Goal: Task Accomplishment & Management: Manage account settings

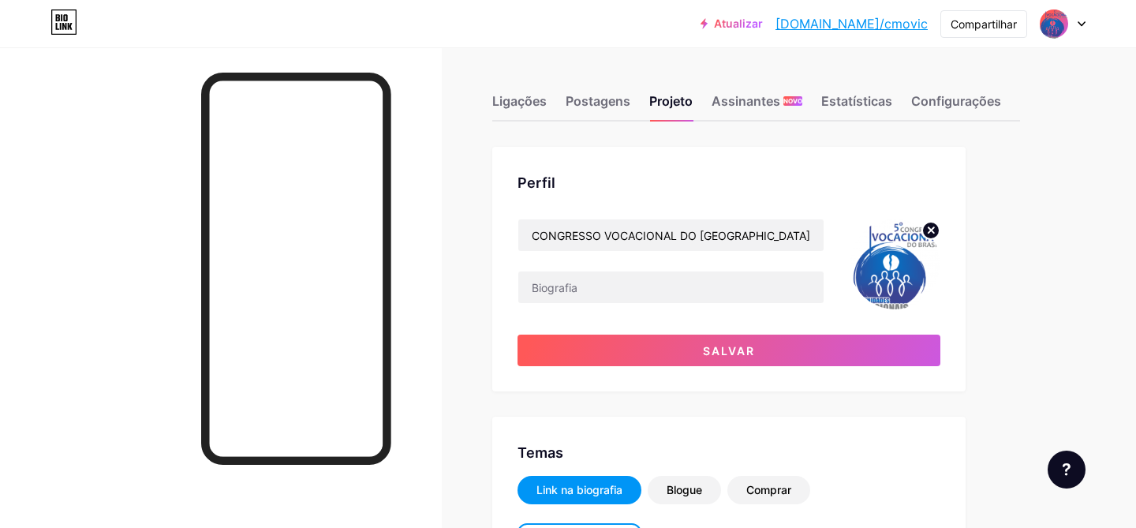
click at [749, 170] on div "Perfil CONGRESSO VOCACIONAL DO BRASIL Salvar" at bounding box center [728, 269] width 473 height 245
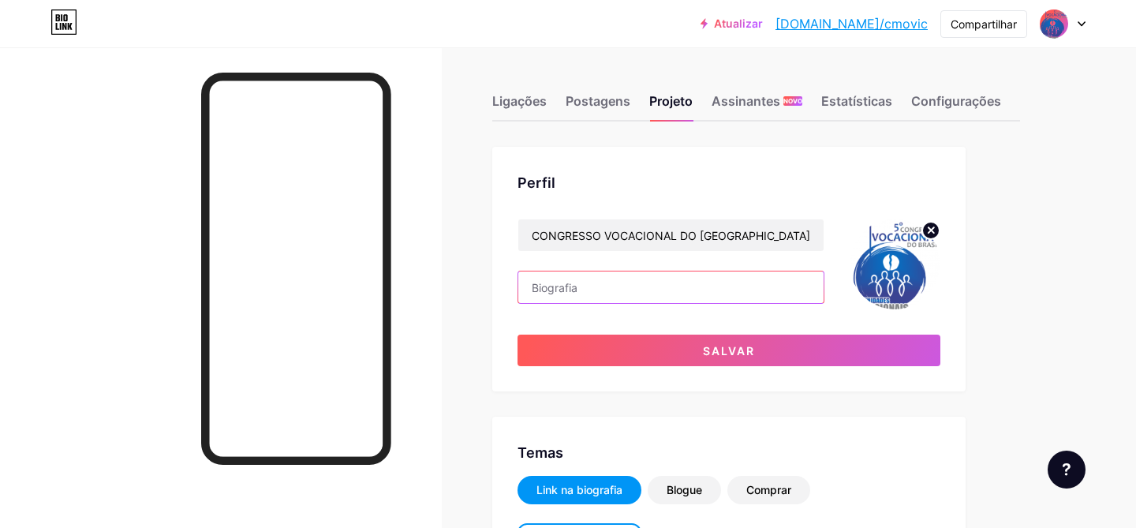
click at [771, 294] on input "text" at bounding box center [670, 287] width 305 height 32
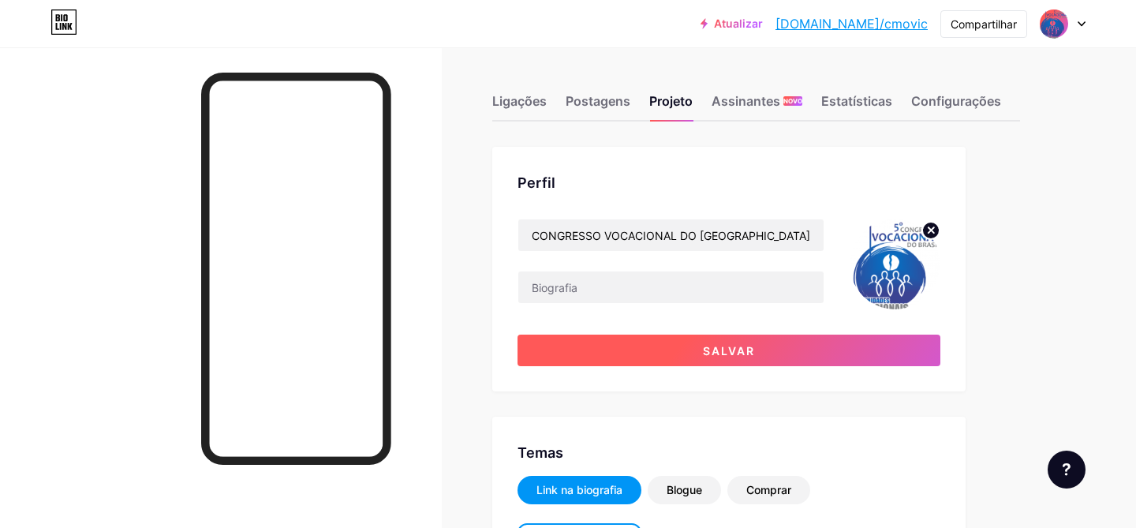
click at [675, 342] on button "Salvar" at bounding box center [729, 351] width 423 height 32
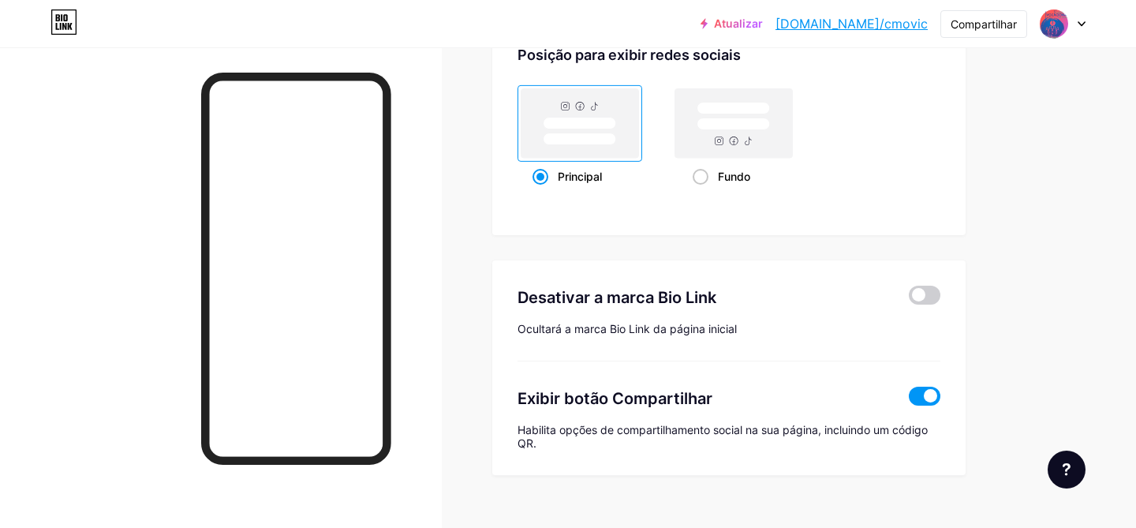
scroll to position [2183, 0]
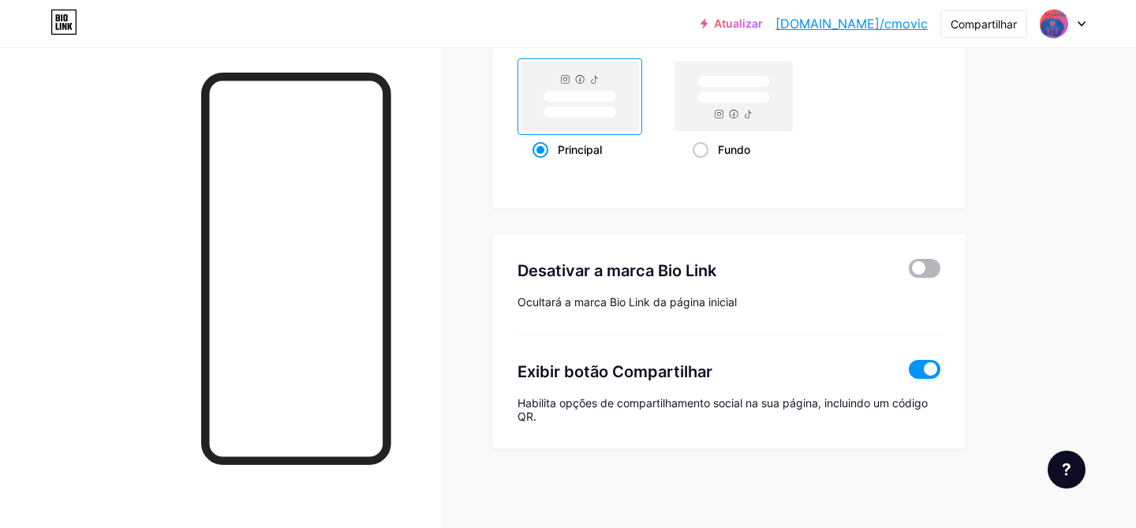
click at [934, 268] on span at bounding box center [925, 268] width 32 height 19
click at [909, 272] on input "checkbox" at bounding box center [909, 272] width 0 height 0
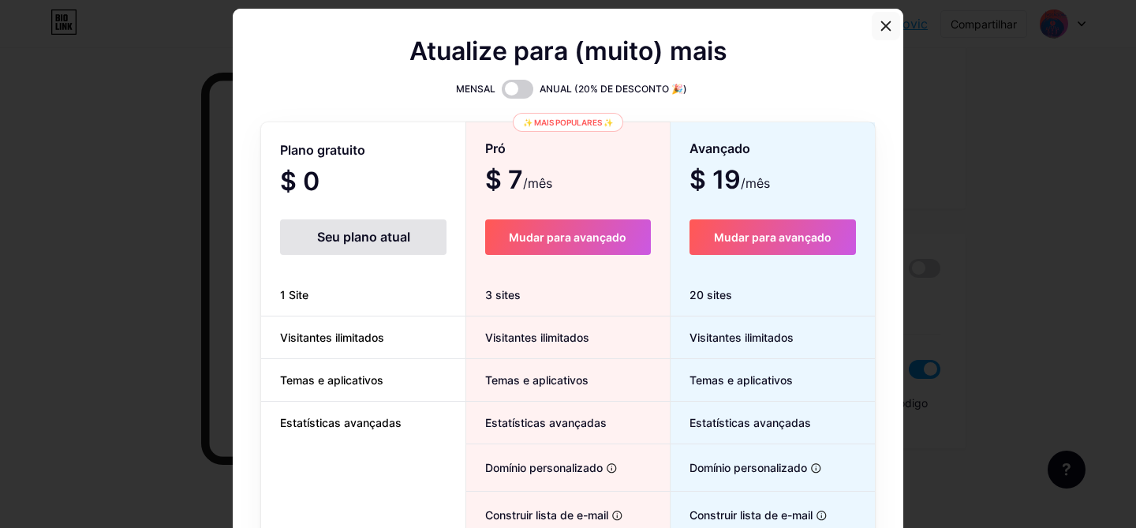
click at [888, 32] on div at bounding box center [886, 26] width 28 height 28
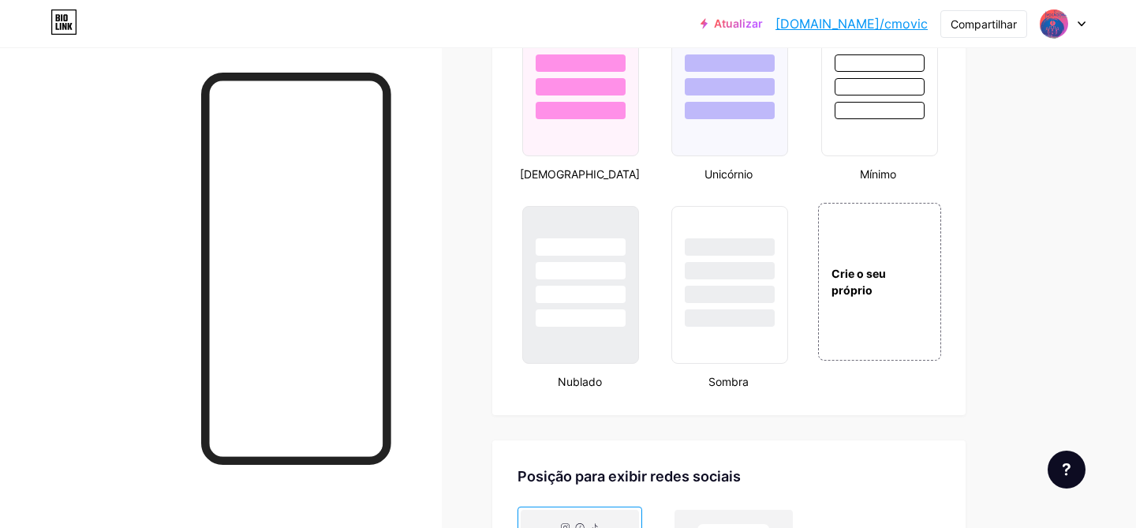
scroll to position [1717, 0]
click at [901, 318] on div "Crie o seu próprio" at bounding box center [879, 281] width 127 height 163
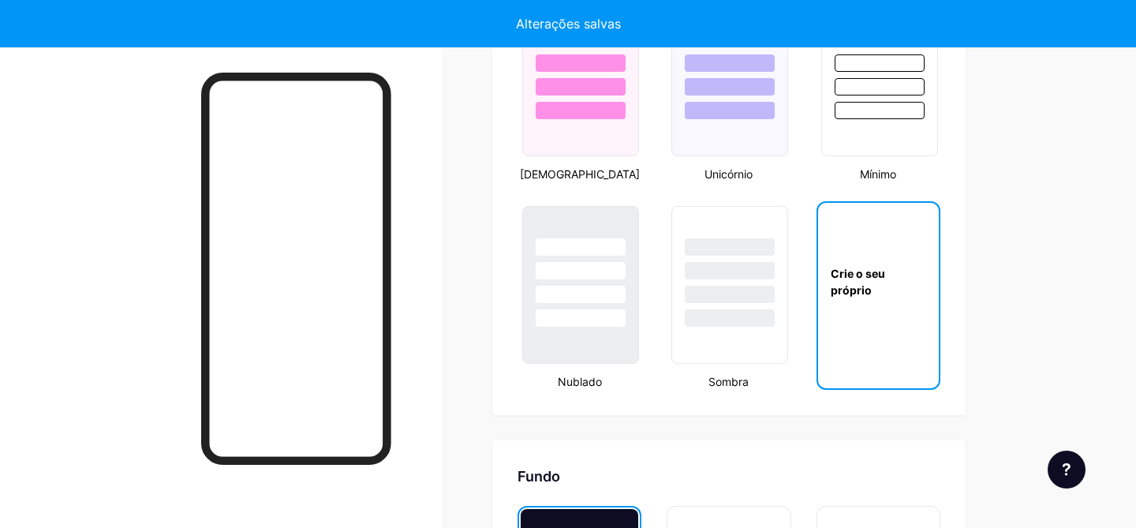
type input "#ffffff"
type input "#000000"
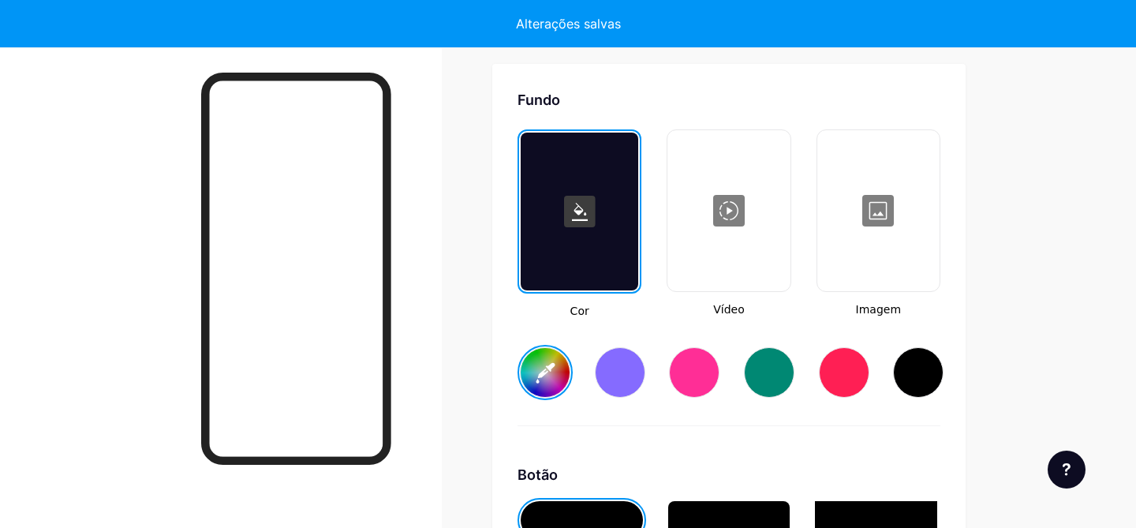
scroll to position [2112, 0]
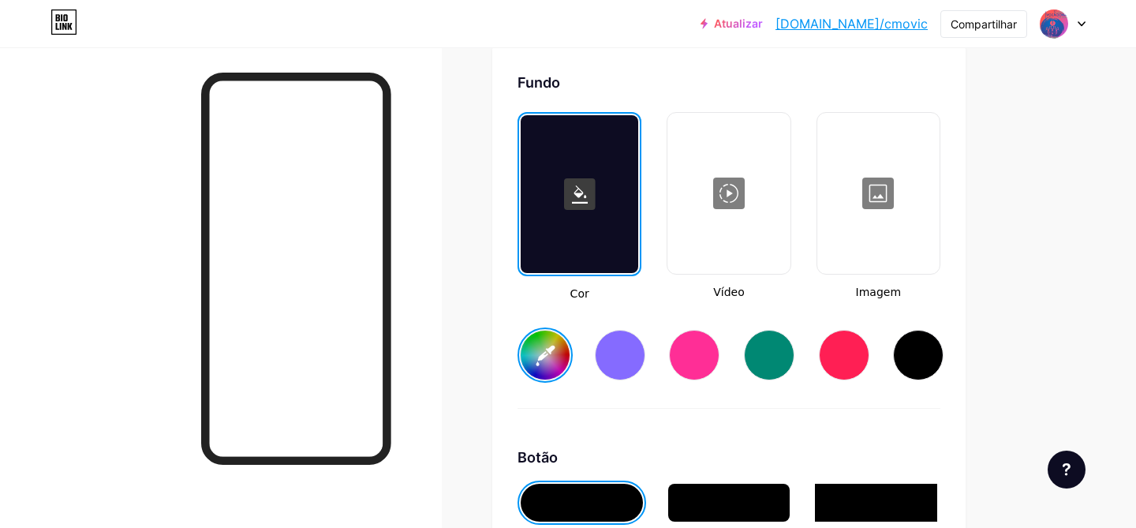
click at [856, 257] on div at bounding box center [878, 193] width 119 height 158
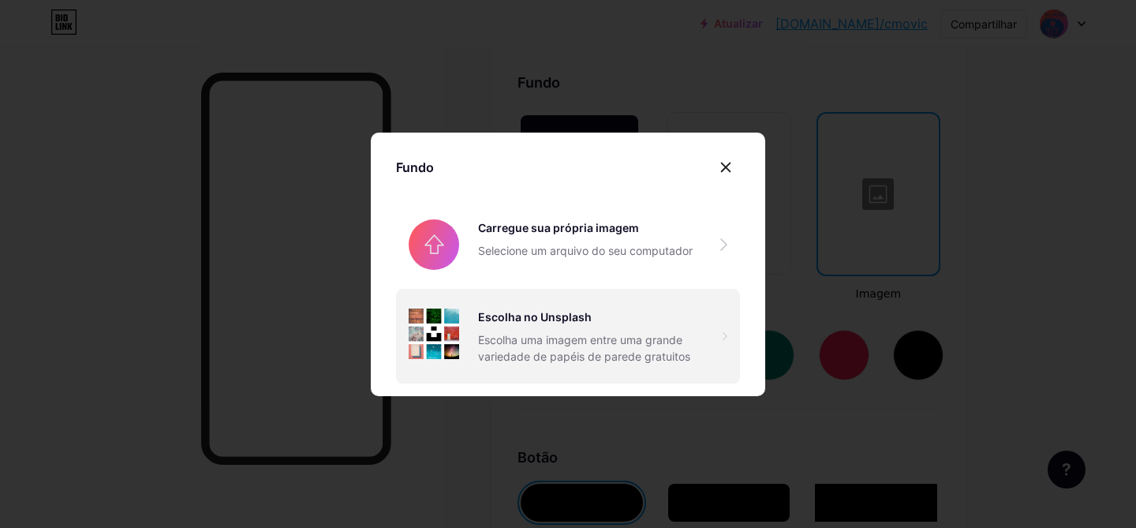
click at [497, 329] on div "Escolha no Unsplash Escolha uma imagem entre uma grande variedade de papéis de …" at bounding box center [600, 337] width 245 height 56
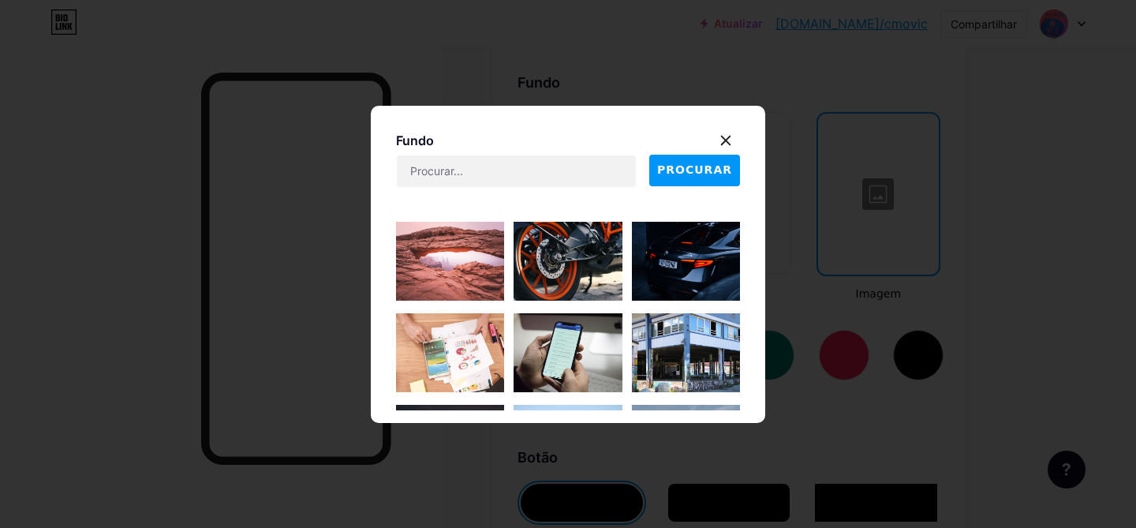
scroll to position [86, 0]
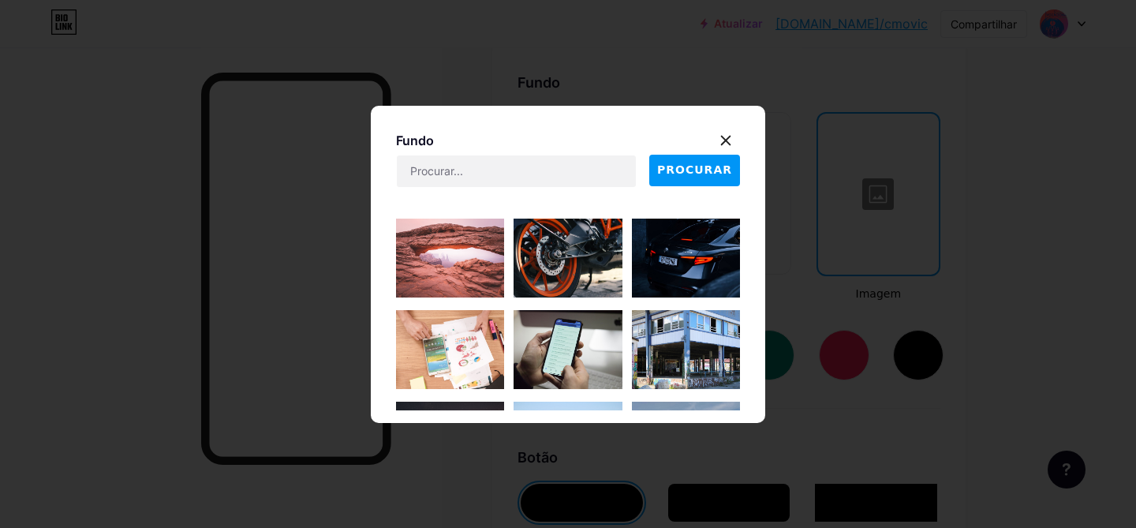
click at [685, 178] on button "PROCURAR" at bounding box center [694, 171] width 91 height 32
click at [563, 179] on input "text" at bounding box center [516, 171] width 239 height 32
click at [682, 159] on button "PROCURAR" at bounding box center [694, 171] width 91 height 32
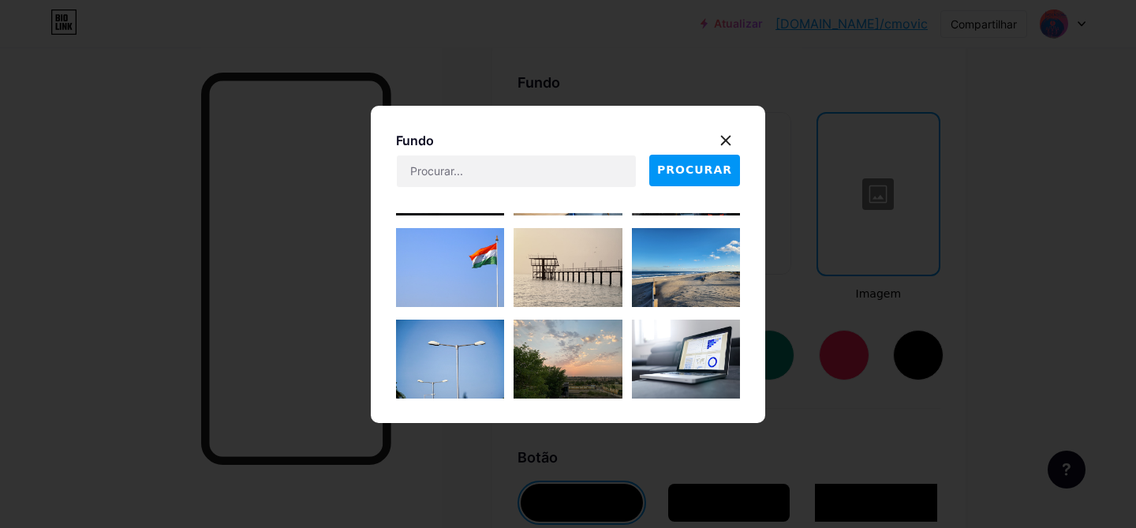
scroll to position [6543, 0]
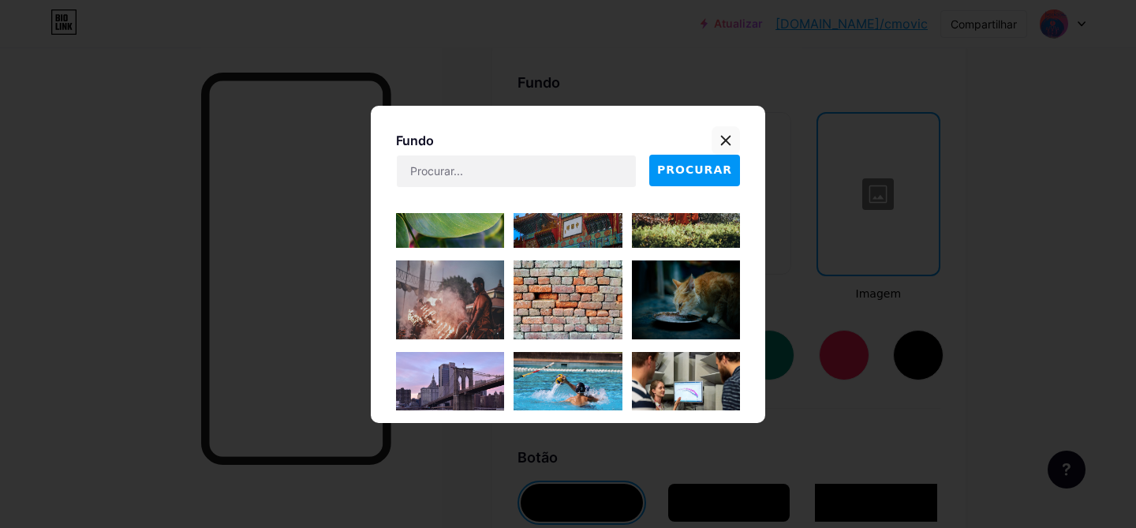
click at [722, 144] on icon at bounding box center [726, 140] width 9 height 9
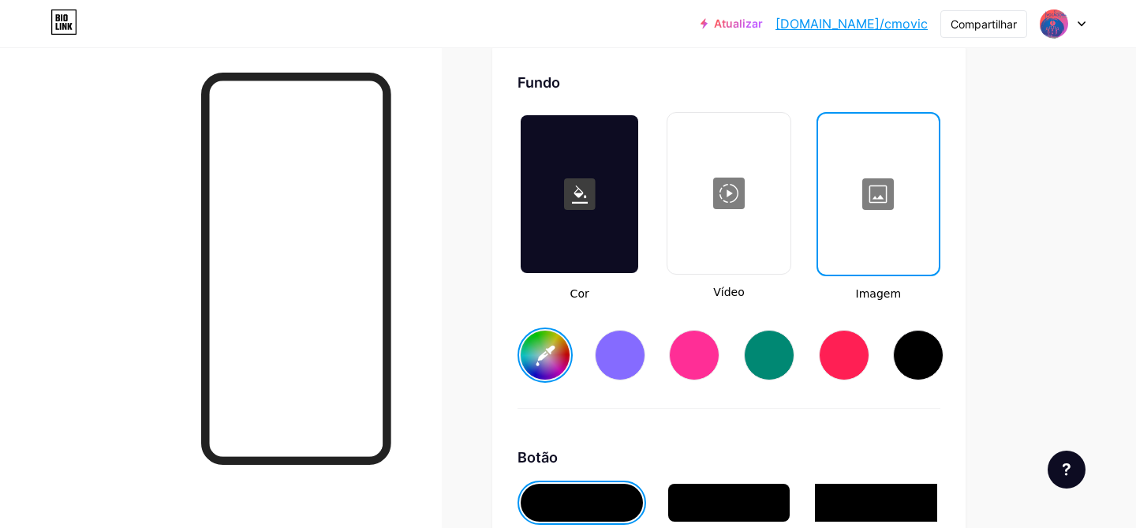
click at [570, 210] on rect at bounding box center [580, 194] width 32 height 32
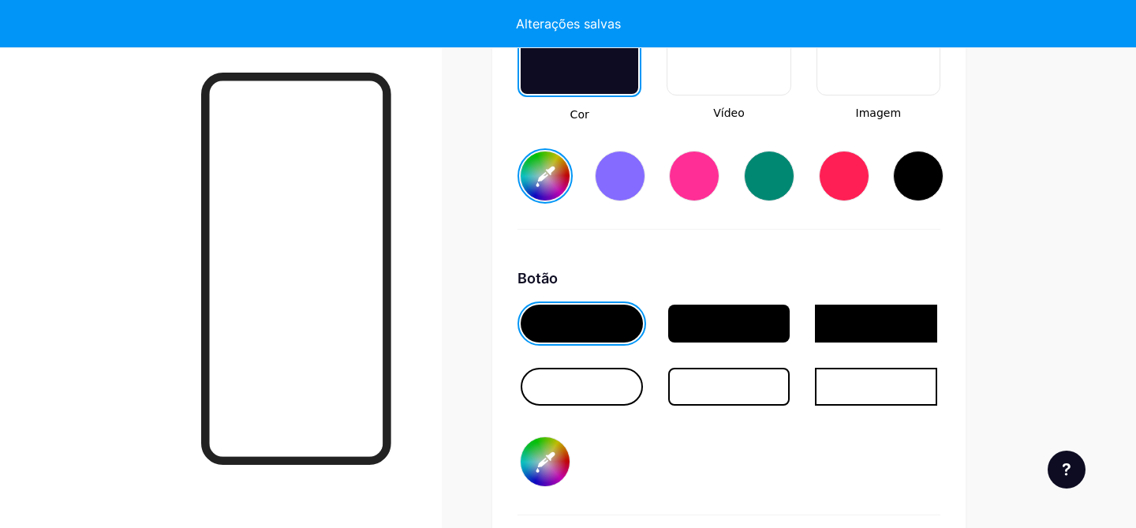
scroll to position [2296, 0]
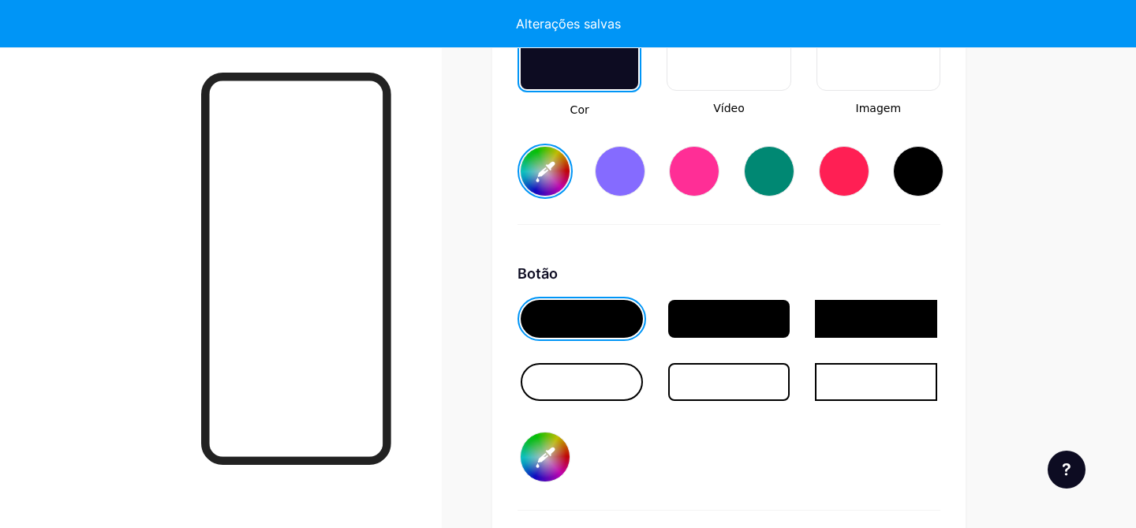
type input "#ffffff"
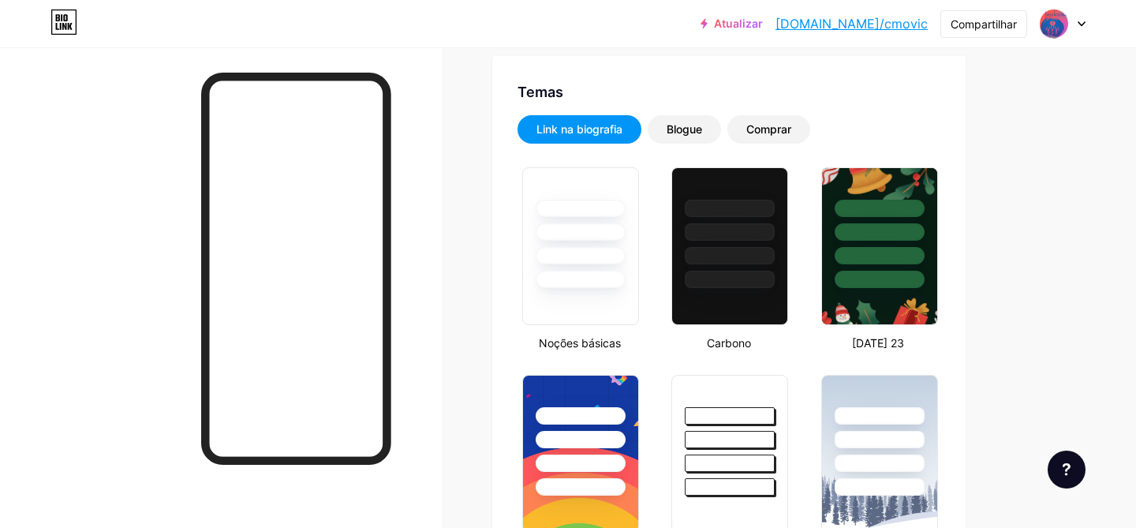
scroll to position [301, 0]
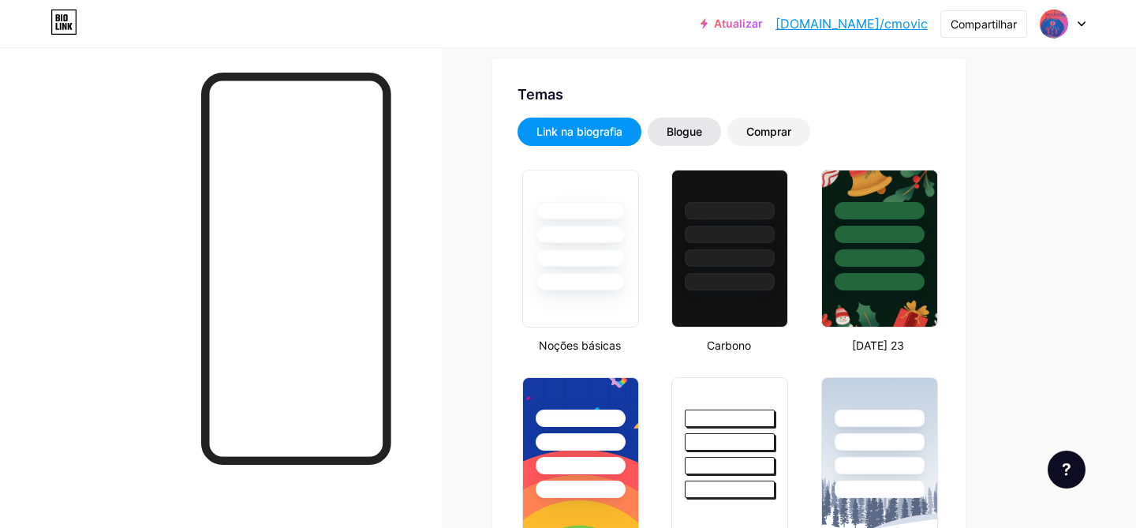
click at [696, 118] on div "Blogue" at bounding box center [684, 132] width 73 height 28
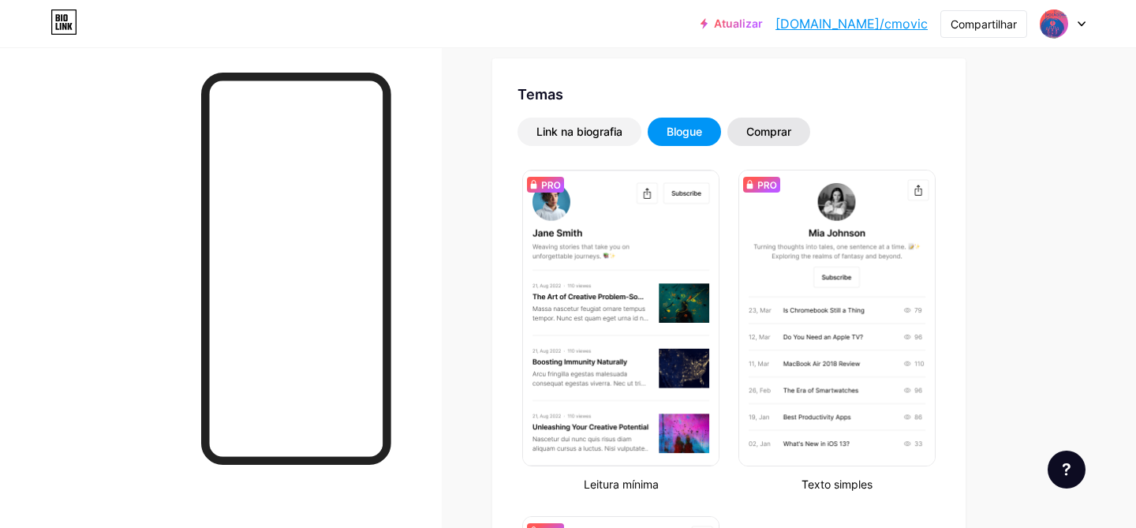
click at [758, 145] on div "Comprar" at bounding box center [769, 132] width 83 height 28
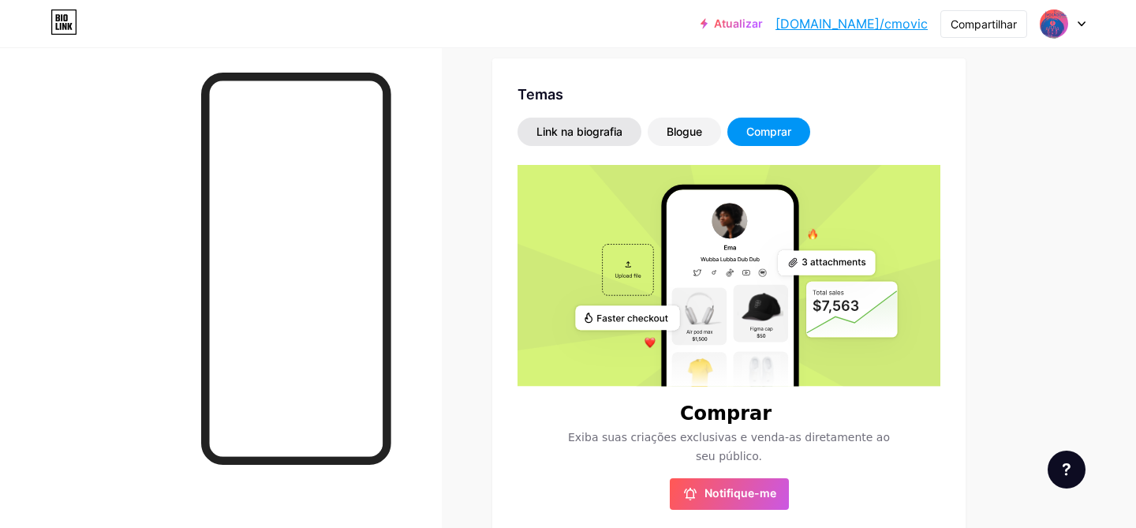
click at [567, 130] on font "Link na biografia" at bounding box center [580, 131] width 86 height 13
